Goal: Contribute content: Contribute content

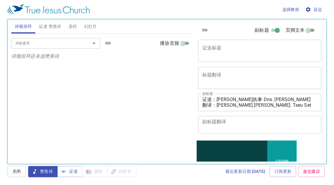
scroll to position [74, 0]
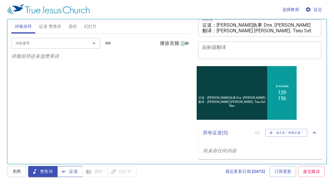
click at [72, 171] on span "证道" at bounding box center [70, 171] width 16 height 7
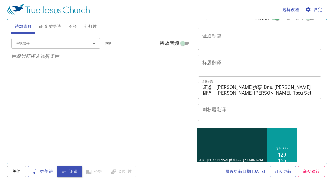
scroll to position [0, 0]
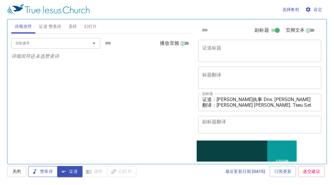
click at [47, 169] on span "赞美诗" at bounding box center [43, 171] width 20 height 7
click at [253, 52] on textarea "证道标题" at bounding box center [259, 50] width 115 height 11
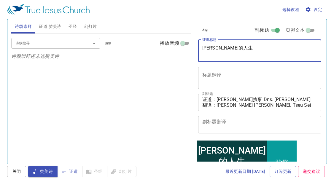
type textarea "[PERSON_NAME]的人生"
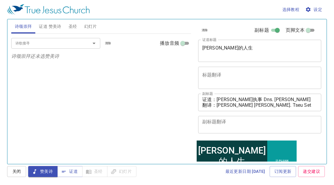
click at [256, 71] on div "x 标题翻译" at bounding box center [259, 78] width 123 height 22
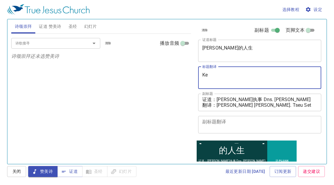
type textarea "K"
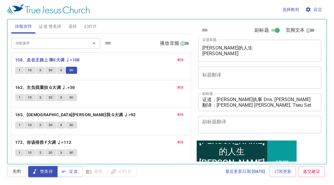
click at [62, 86] on b "162、主负我重担 G大调 ♩.=50" at bounding box center [45, 87] width 60 height 7
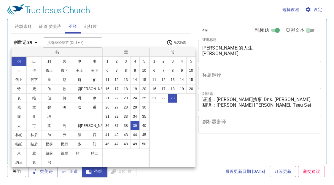
select select "23"
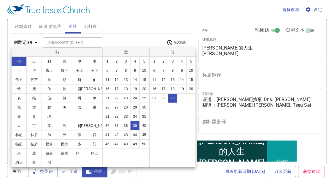
scroll to position [678, 0]
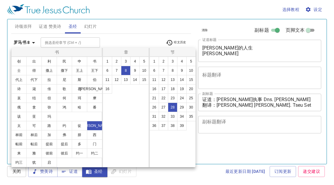
select select "28"
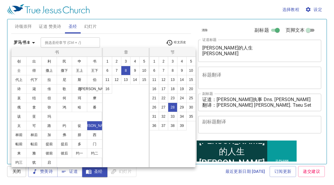
scroll to position [809, 0]
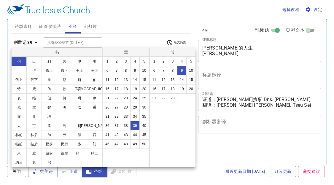
select select "9"
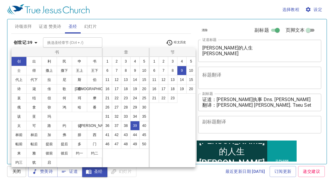
scroll to position [264, 0]
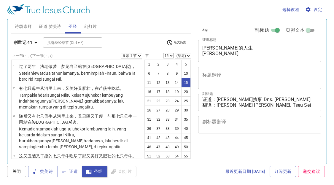
select select "15"
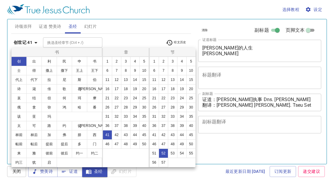
select select "52"
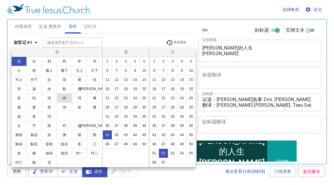
scroll to position [39, 0]
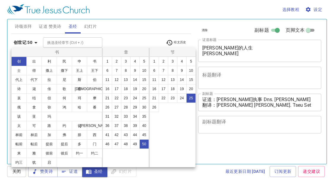
select select "25"
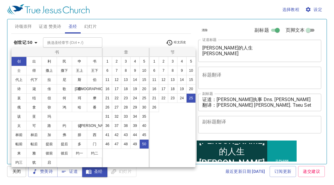
scroll to position [812, 0]
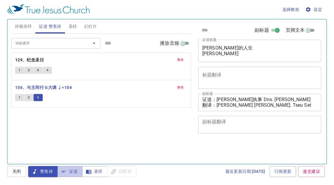
click at [66, 170] on icon "button" at bounding box center [64, 172] width 6 height 6
